Goal: Transaction & Acquisition: Book appointment/travel/reservation

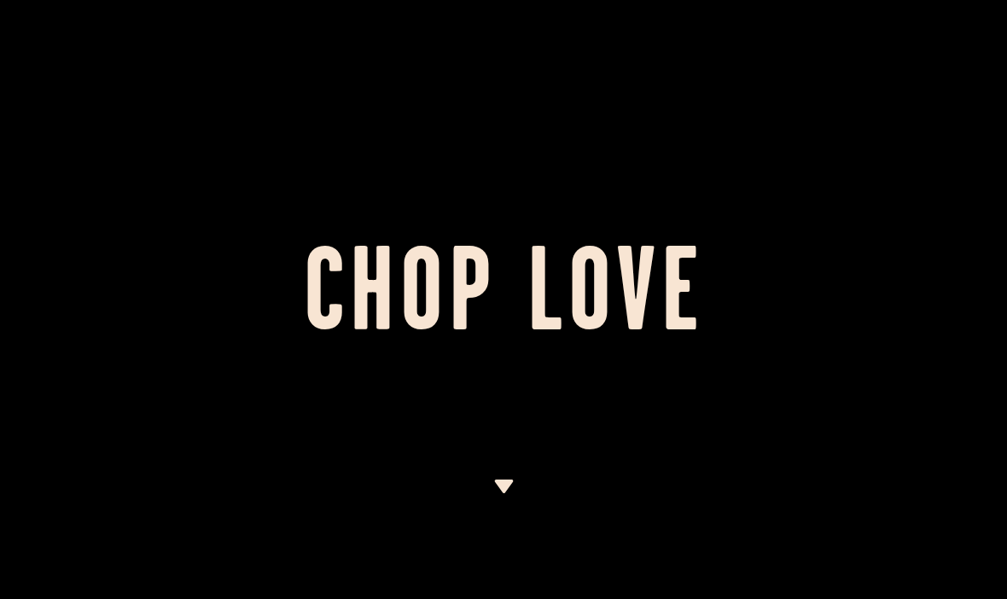
click at [507, 486] on img at bounding box center [503, 486] width 21 height 14
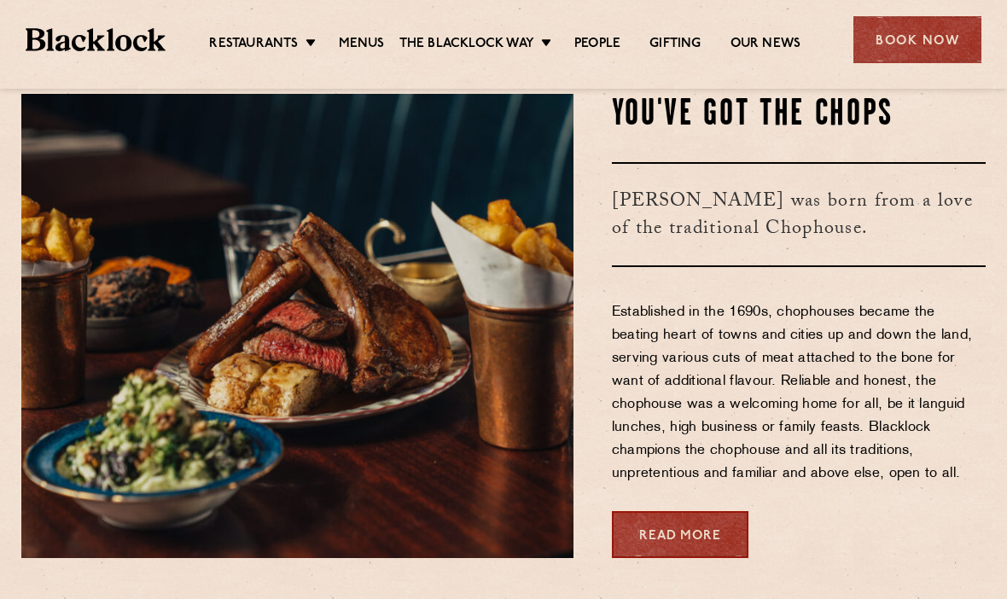
scroll to position [569, 0]
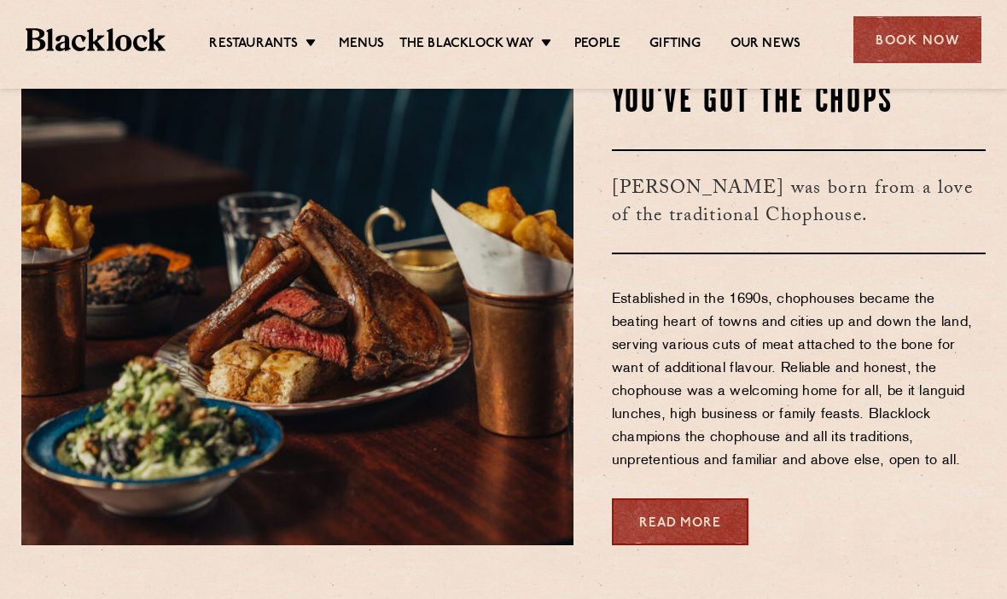
click at [888, 38] on div "Book Now" at bounding box center [917, 39] width 128 height 47
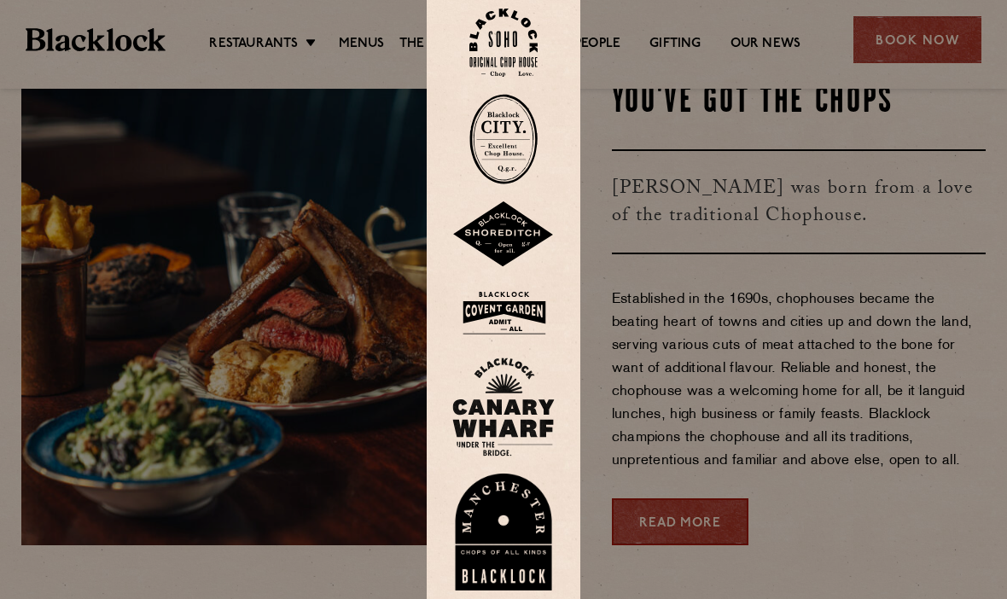
click at [496, 67] on img at bounding box center [503, 43] width 68 height 69
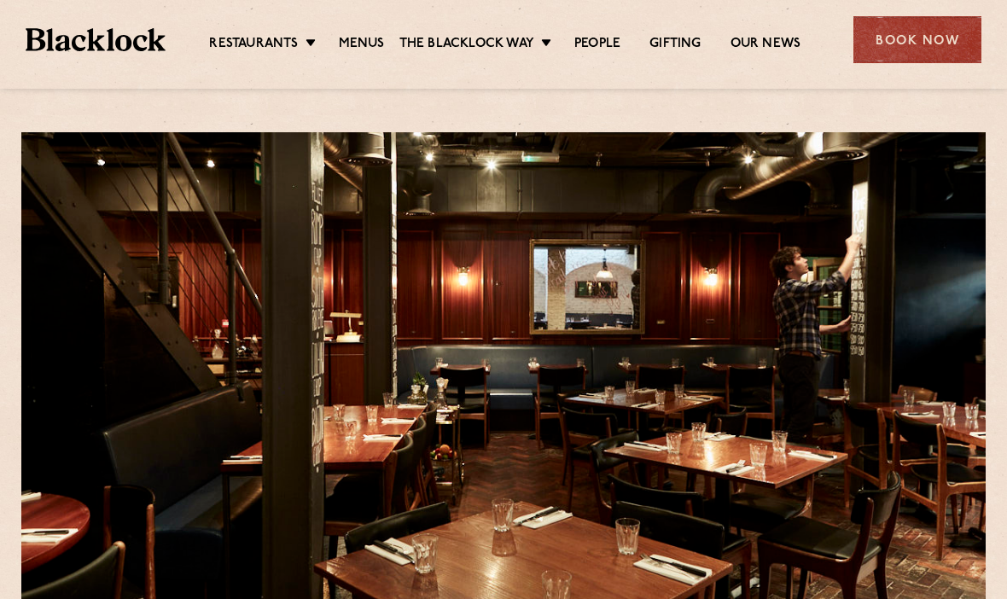
click at [877, 20] on div "Book Now" at bounding box center [917, 39] width 128 height 47
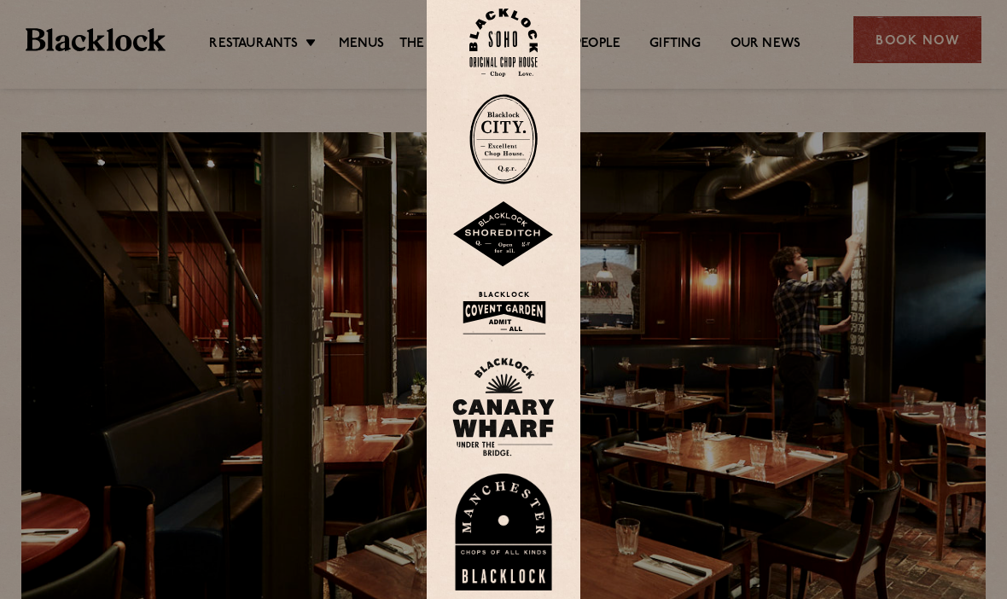
click at [888, 38] on div at bounding box center [503, 299] width 1007 height 599
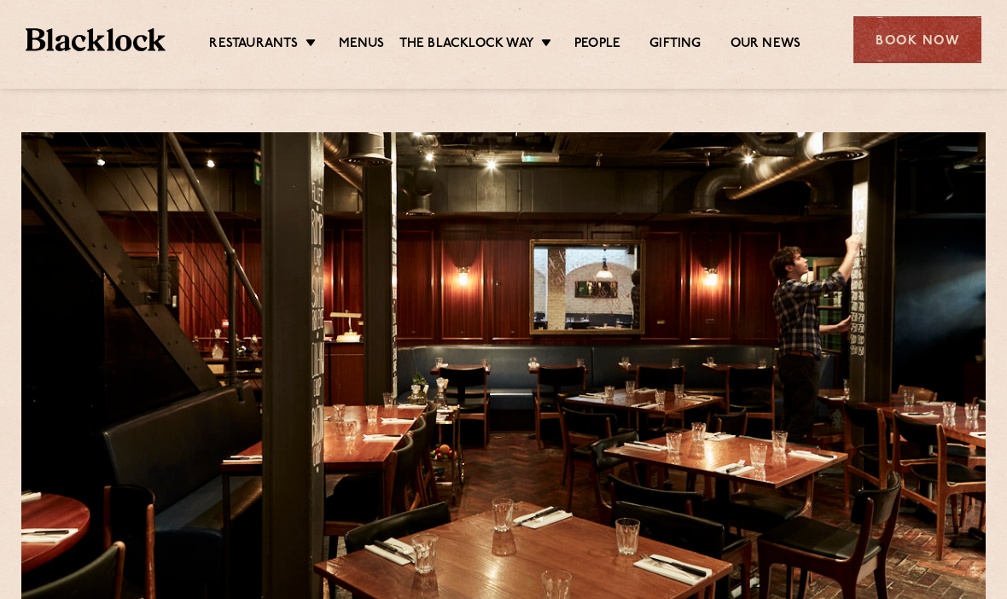
click at [900, 42] on div "Book Now" at bounding box center [917, 39] width 128 height 47
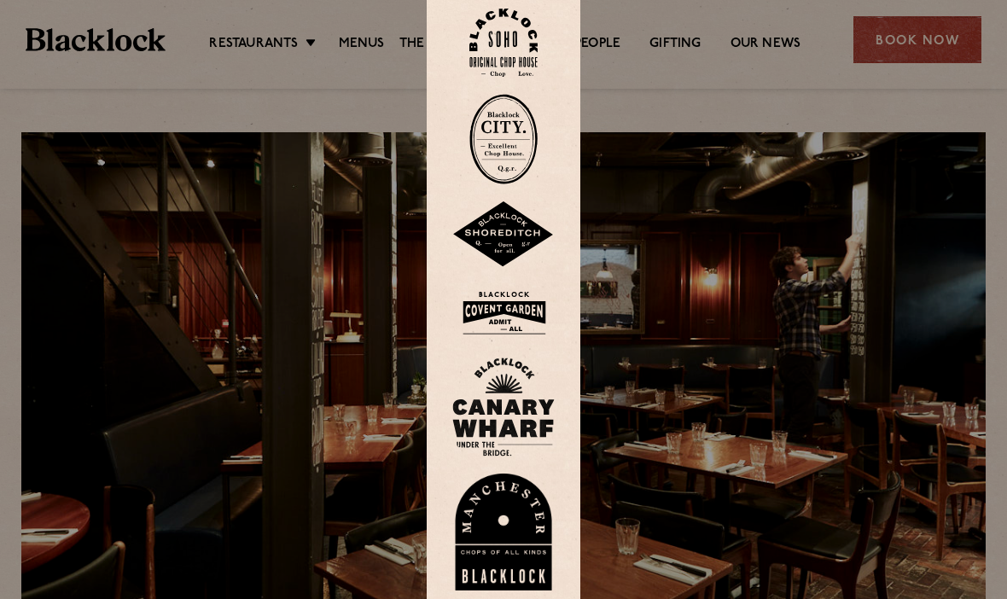
click at [499, 67] on img at bounding box center [503, 43] width 68 height 69
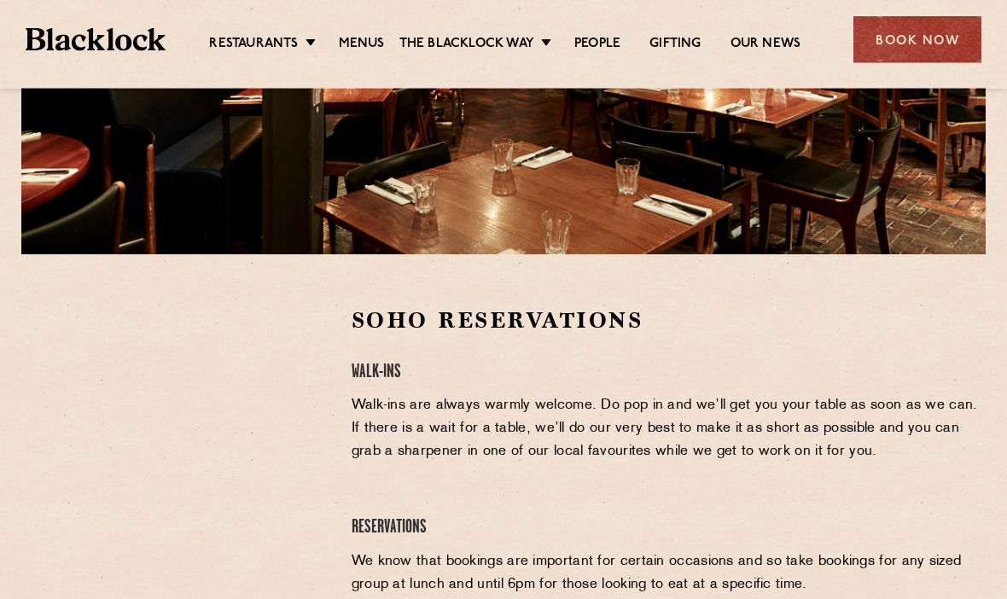
scroll to position [360, 0]
